Goal: Task Accomplishment & Management: Complete application form

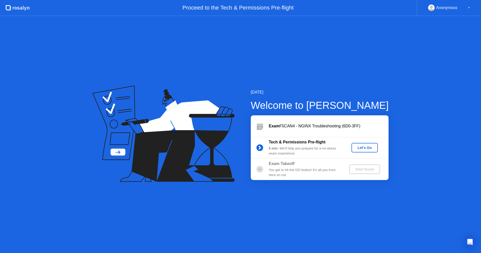
click at [362, 147] on div "Let's Go" at bounding box center [365, 148] width 22 height 4
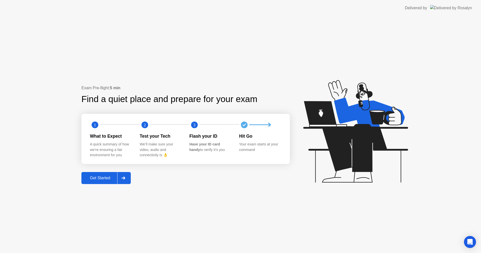
click at [124, 181] on div at bounding box center [123, 178] width 12 height 12
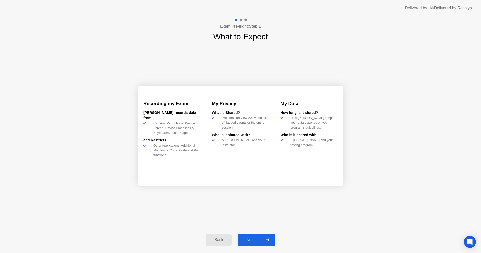
click at [267, 238] on icon at bounding box center [268, 239] width 4 height 3
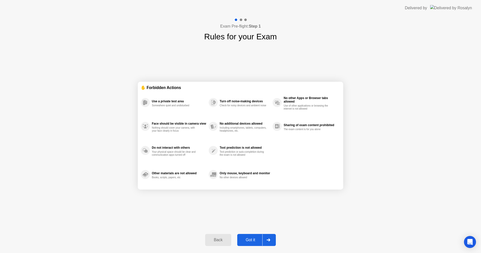
click at [267, 238] on icon at bounding box center [269, 239] width 4 height 3
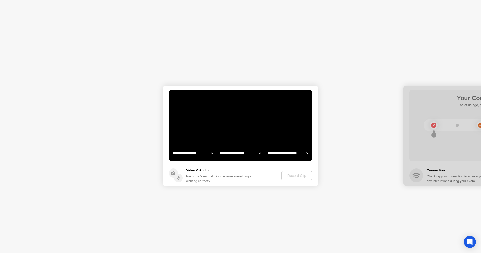
select select "**********"
select select "*******"
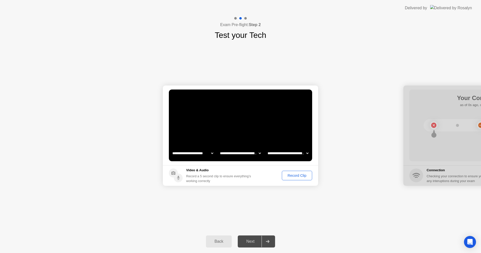
click at [292, 174] on div "Record Clip" at bounding box center [297, 175] width 27 height 4
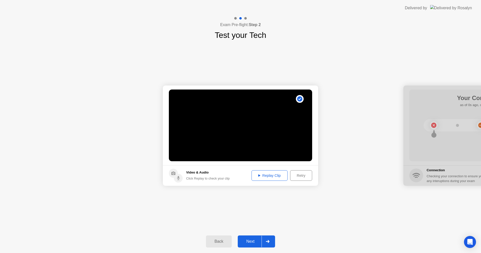
click at [267, 244] on div at bounding box center [268, 242] width 12 height 12
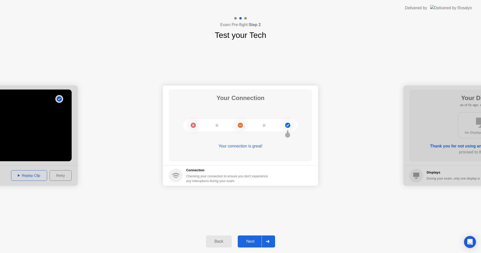
click at [267, 244] on div at bounding box center [268, 242] width 12 height 12
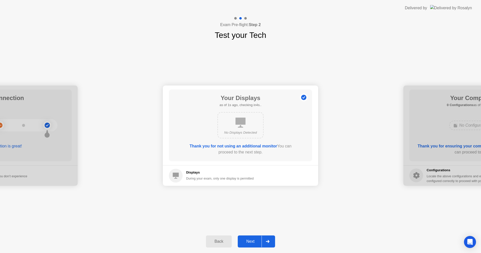
click at [269, 242] on icon at bounding box center [268, 241] width 4 height 3
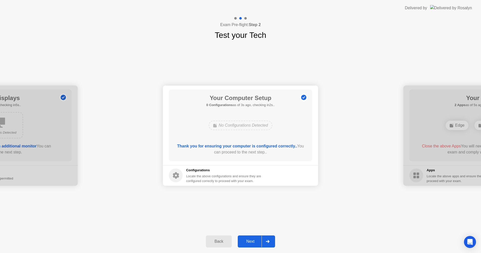
click at [269, 242] on icon at bounding box center [268, 241] width 4 height 3
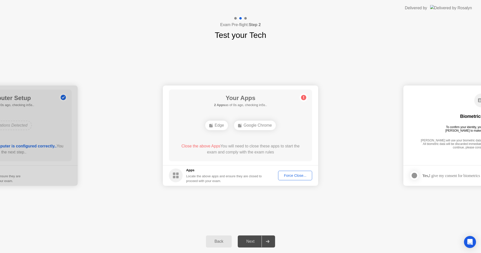
click at [297, 177] on div "Force Close..." at bounding box center [295, 175] width 31 height 4
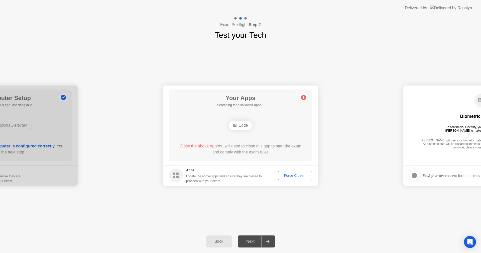
click at [166, 123] on main "Your Apps Searching for disallowed apps... Edge Close the above App You will ne…" at bounding box center [240, 125] width 155 height 80
click at [292, 175] on div "Force Close..." at bounding box center [295, 175] width 31 height 4
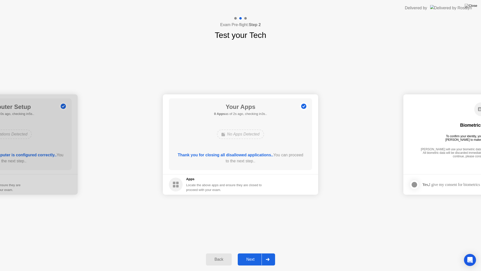
click at [276, 205] on div "**********" at bounding box center [240, 144] width 481 height 206
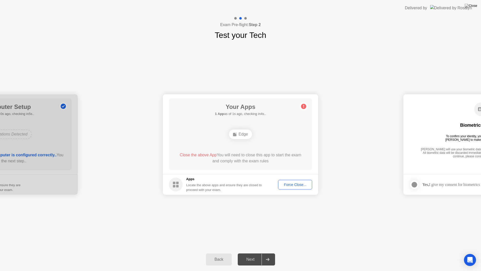
click at [301, 188] on button "Force Close..." at bounding box center [295, 185] width 34 height 10
click at [346, 4] on header "Delivered by" at bounding box center [240, 8] width 481 height 16
click at [382, 0] on header "Delivered by" at bounding box center [240, 8] width 481 height 16
click at [197, 253] on div "Back Next" at bounding box center [240, 259] width 481 height 23
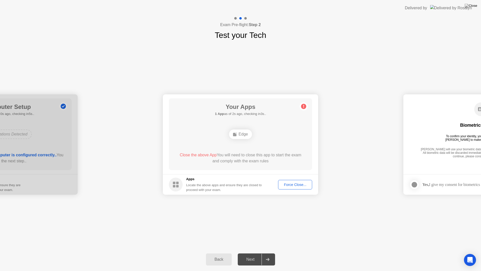
click at [352, 231] on div "**********" at bounding box center [240, 144] width 481 height 206
click at [369, 212] on div "**********" at bounding box center [240, 144] width 481 height 206
click at [303, 107] on circle at bounding box center [303, 106] width 5 height 5
click at [216, 253] on div "Back" at bounding box center [218, 259] width 23 height 5
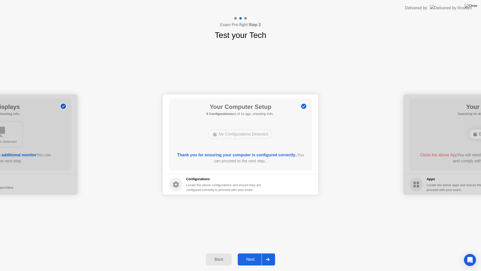
click at [218, 253] on div "Back" at bounding box center [218, 259] width 23 height 5
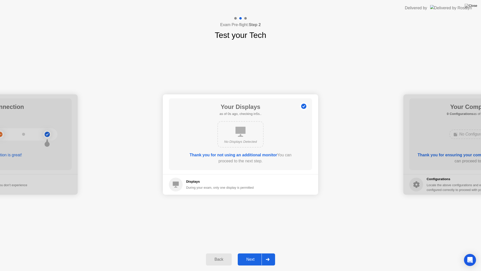
click at [218, 253] on div "Back" at bounding box center [218, 259] width 23 height 5
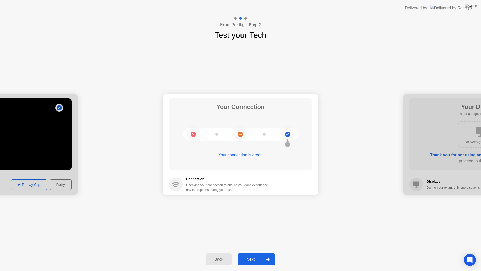
click at [218, 253] on div "Back" at bounding box center [218, 259] width 23 height 5
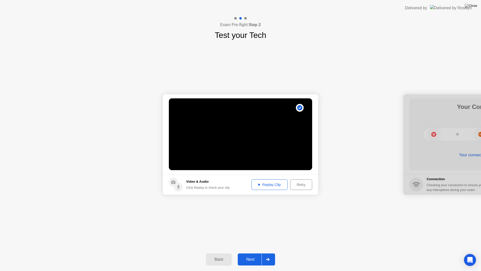
click at [218, 253] on div "Back" at bounding box center [218, 259] width 23 height 5
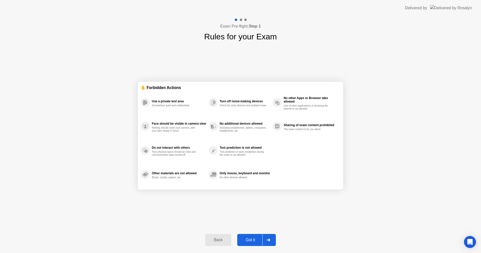
click at [271, 243] on div at bounding box center [268, 240] width 12 height 12
select select "**********"
select select "*******"
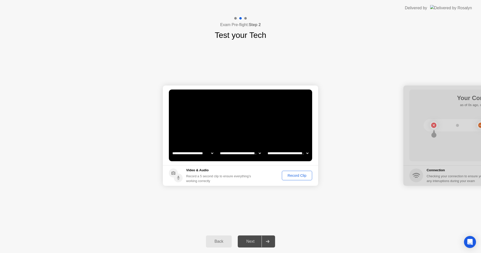
click at [292, 175] on div "Record Clip" at bounding box center [297, 175] width 27 height 4
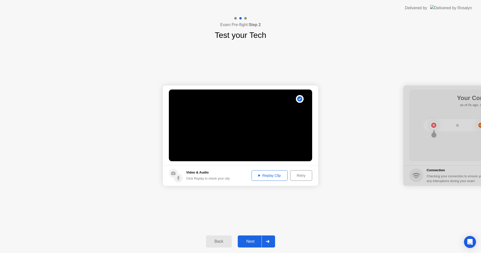
click at [264, 241] on div at bounding box center [268, 242] width 12 height 12
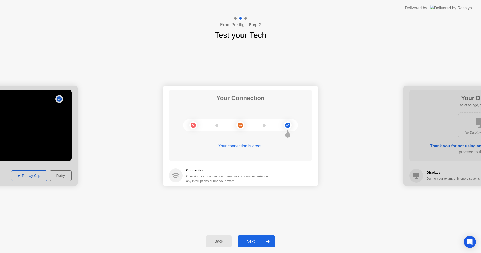
click at [272, 240] on div at bounding box center [268, 242] width 12 height 12
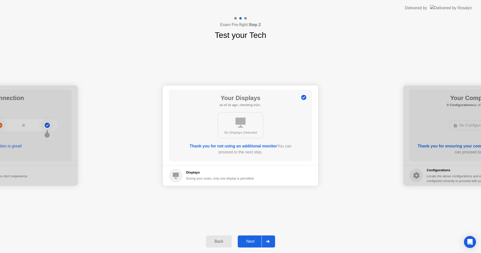
click at [272, 240] on div at bounding box center [268, 242] width 12 height 12
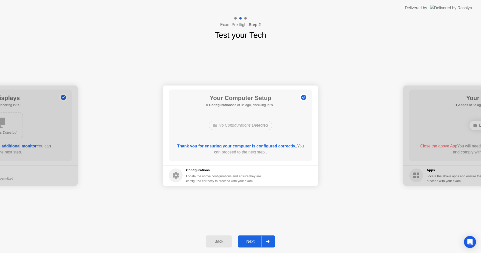
click at [272, 240] on div at bounding box center [268, 242] width 12 height 12
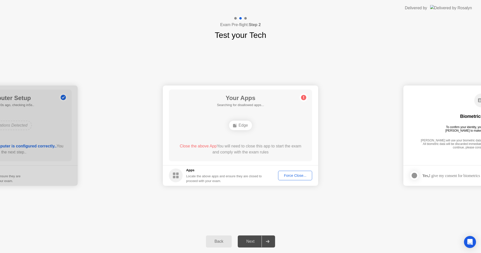
click at [296, 173] on div "Force Close..." at bounding box center [295, 175] width 31 height 4
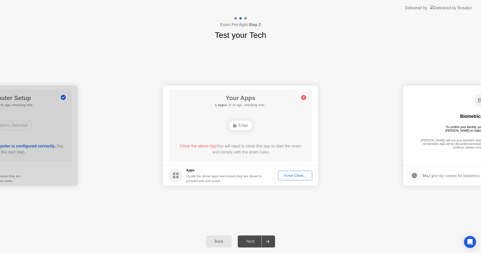
click at [285, 174] on div "Force Close..." at bounding box center [295, 175] width 31 height 4
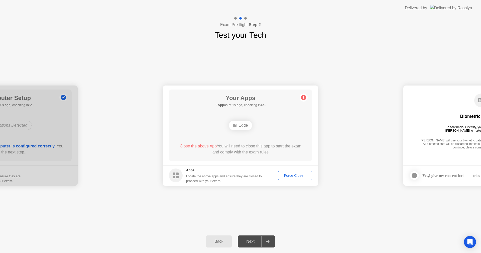
click at [221, 239] on div "Back" at bounding box center [218, 241] width 23 height 5
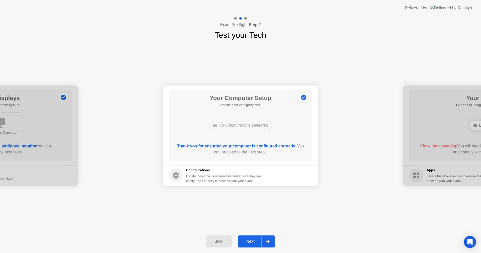
click at [221, 239] on div "Back" at bounding box center [218, 241] width 23 height 5
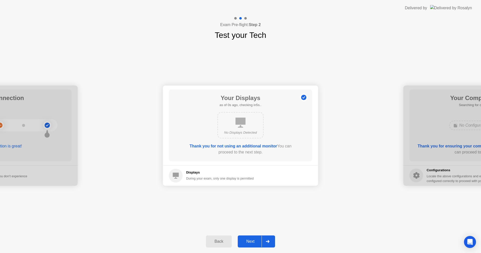
click at [221, 239] on div "Back" at bounding box center [218, 241] width 23 height 5
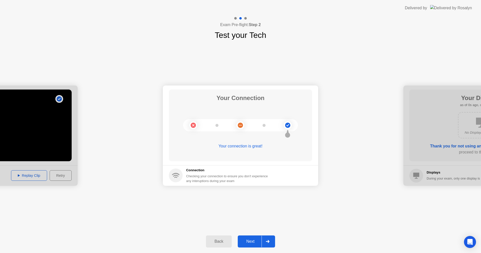
click at [221, 239] on div "Back" at bounding box center [218, 241] width 23 height 5
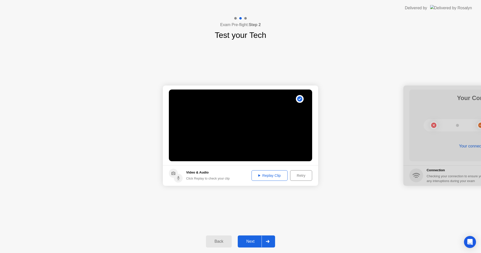
click at [221, 239] on div "Back" at bounding box center [218, 241] width 23 height 5
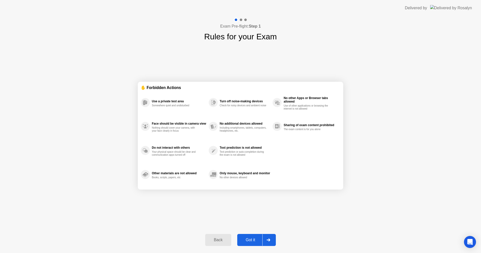
click at [269, 237] on div at bounding box center [268, 240] width 12 height 12
select select "**********"
select select "*******"
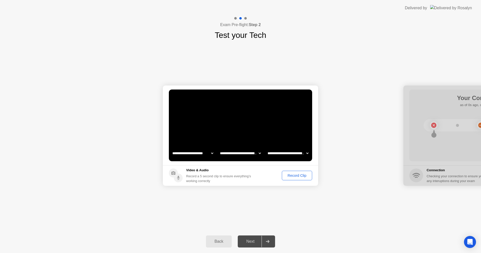
click at [300, 176] on div "Record Clip" at bounding box center [297, 175] width 27 height 4
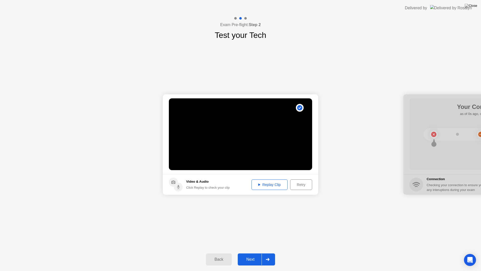
click at [269, 252] on div "Back Next" at bounding box center [240, 259] width 481 height 23
click at [268, 253] on icon at bounding box center [268, 259] width 4 height 3
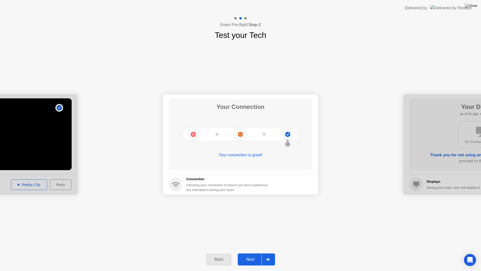
click at [268, 253] on icon at bounding box center [268, 259] width 4 height 3
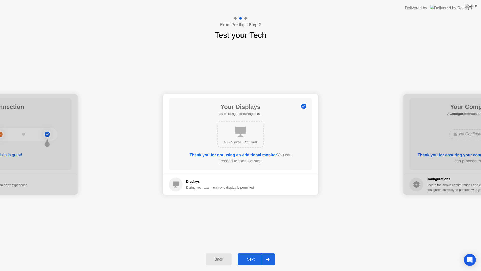
click at [268, 253] on icon at bounding box center [268, 259] width 4 height 3
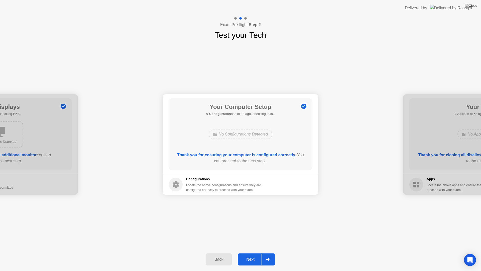
click at [268, 253] on icon at bounding box center [268, 259] width 4 height 3
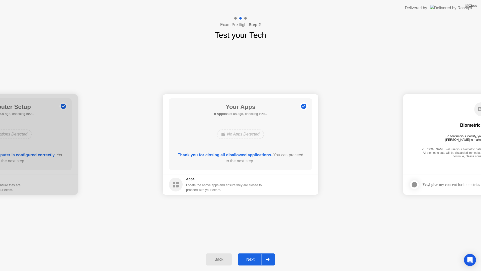
click at [268, 253] on icon at bounding box center [268, 259] width 4 height 3
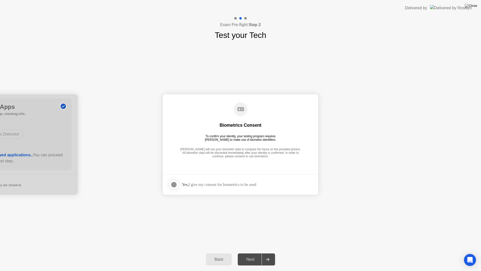
click at [169, 185] on label at bounding box center [175, 184] width 13 height 10
click at [269, 253] on div at bounding box center [268, 259] width 12 height 12
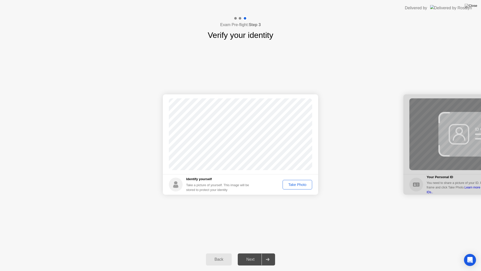
click at [296, 185] on div "Take Photo" at bounding box center [297, 184] width 26 height 4
click at [303, 186] on div "Retake" at bounding box center [301, 184] width 20 height 4
click at [298, 185] on div "Take Photo" at bounding box center [297, 184] width 26 height 4
click at [269, 253] on icon at bounding box center [268, 259] width 4 height 3
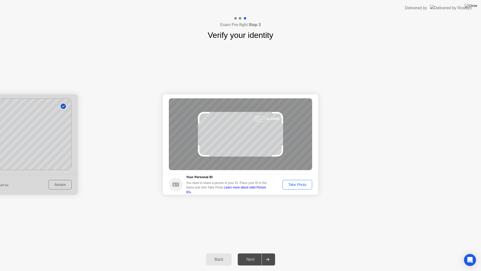
click at [300, 186] on div "Take Photo" at bounding box center [297, 184] width 26 height 4
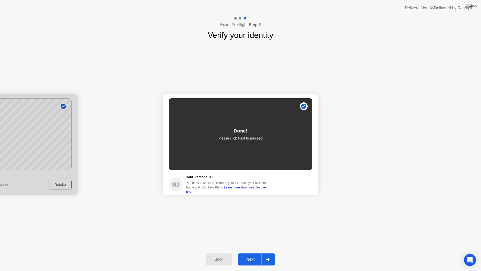
click at [270, 253] on div at bounding box center [268, 259] width 12 height 12
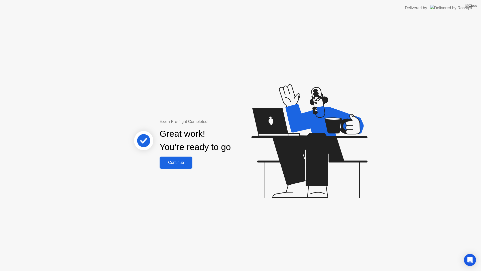
click at [182, 166] on button "Continue" at bounding box center [176, 162] width 33 height 12
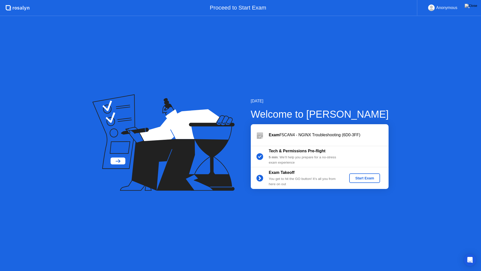
click at [370, 180] on div "Start Exam" at bounding box center [364, 178] width 27 height 4
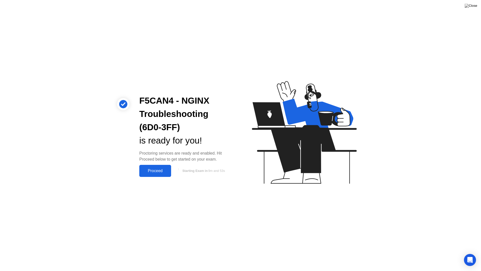
click at [161, 172] on div "Proceed" at bounding box center [155, 170] width 29 height 5
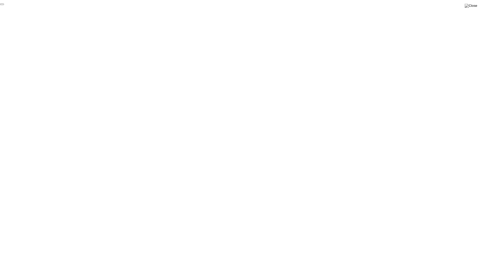
click div "End Proctoring Session"
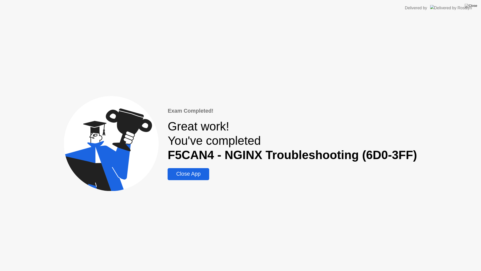
click at [191, 171] on div "Close App" at bounding box center [188, 174] width 38 height 6
